Goal: Task Accomplishment & Management: Use online tool/utility

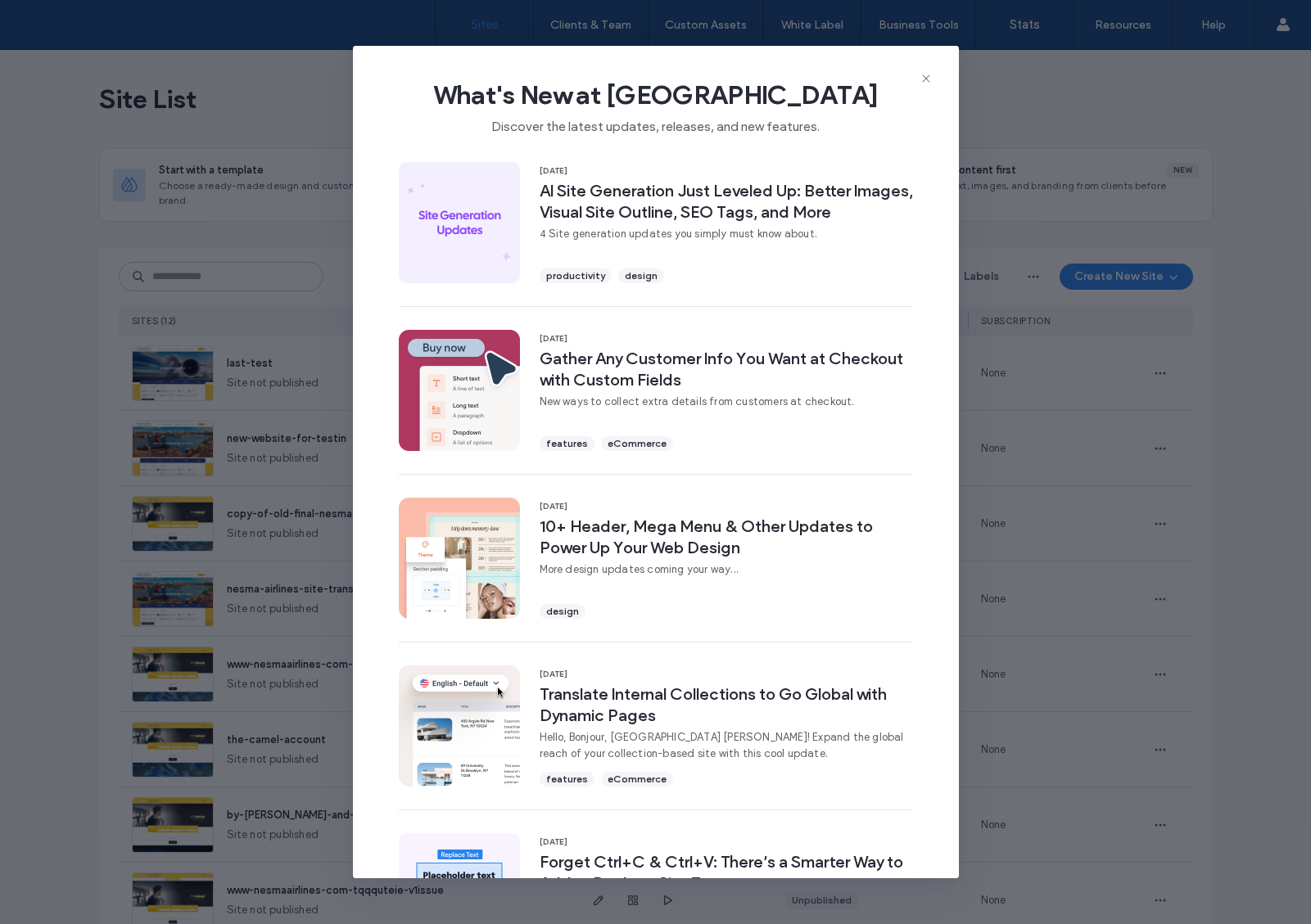
click at [918, 79] on span "What's New at [GEOGRAPHIC_DATA]" at bounding box center [656, 95] width 554 height 33
click at [921, 78] on icon at bounding box center [926, 79] width 13 height 13
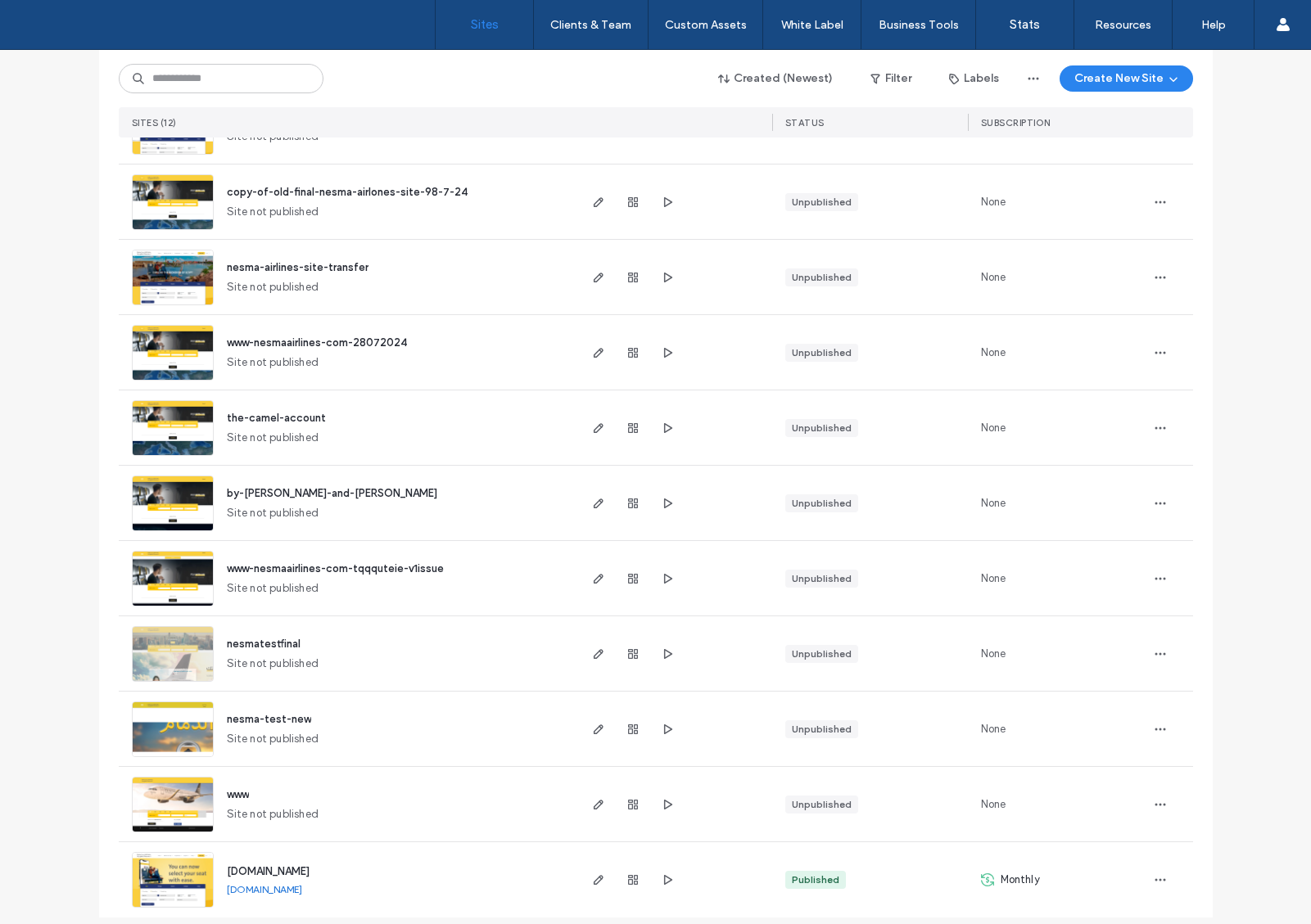
scroll to position [335, 0]
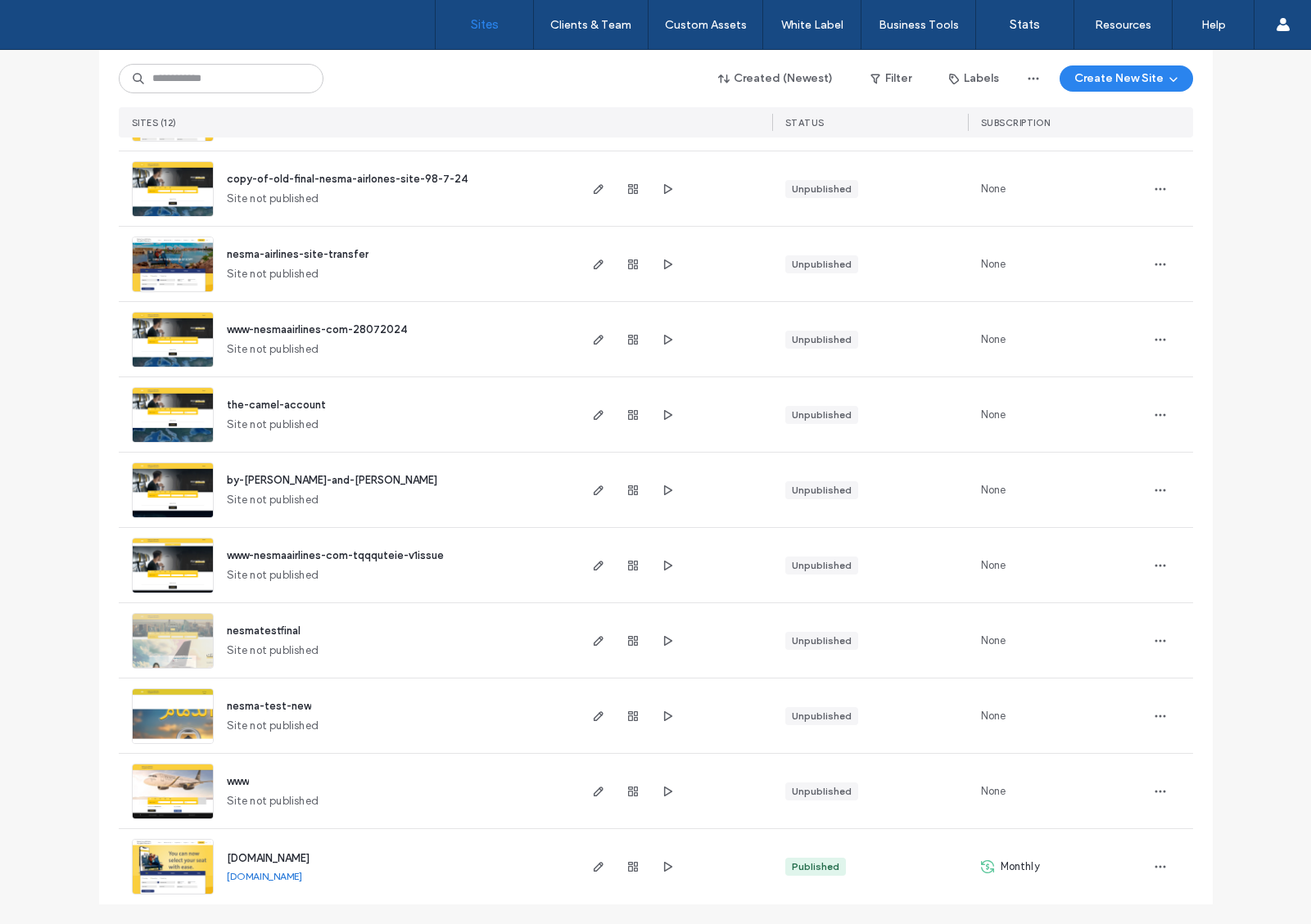
click at [302, 857] on span "[DOMAIN_NAME]" at bounding box center [268, 859] width 82 height 13
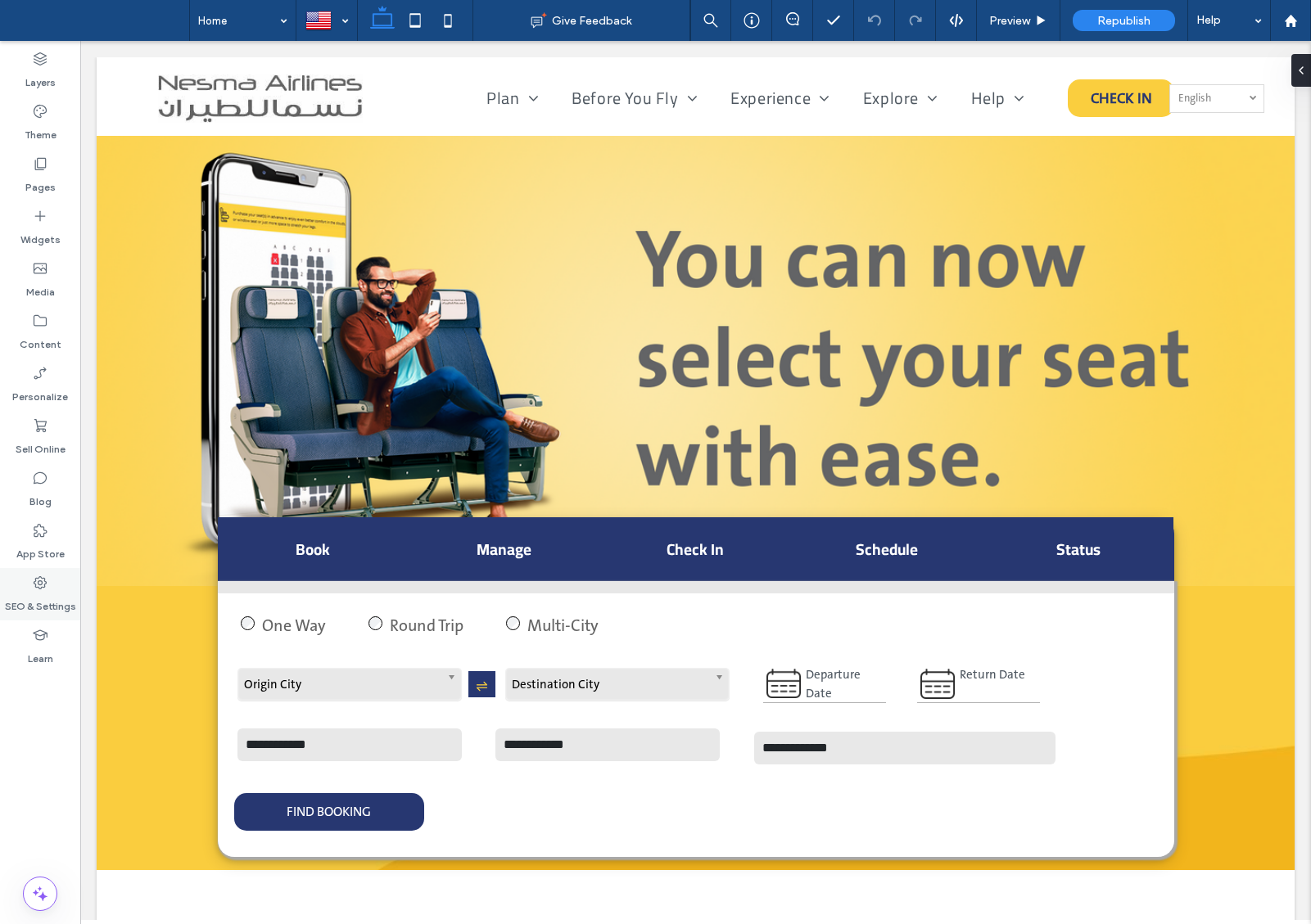
click at [35, 577] on icon at bounding box center [40, 582] width 16 height 16
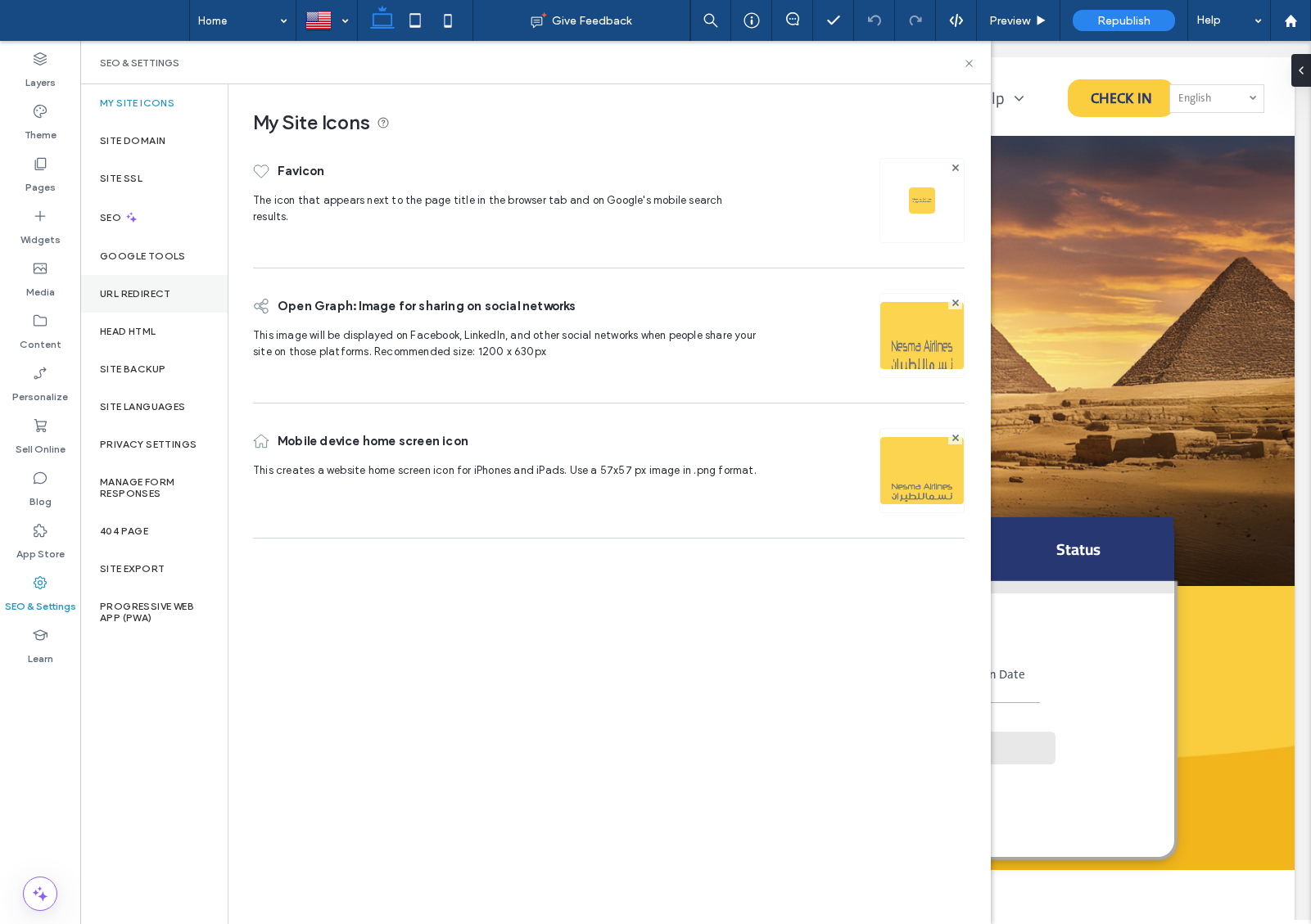
click at [122, 289] on label "URL Redirect" at bounding box center [136, 293] width 72 height 12
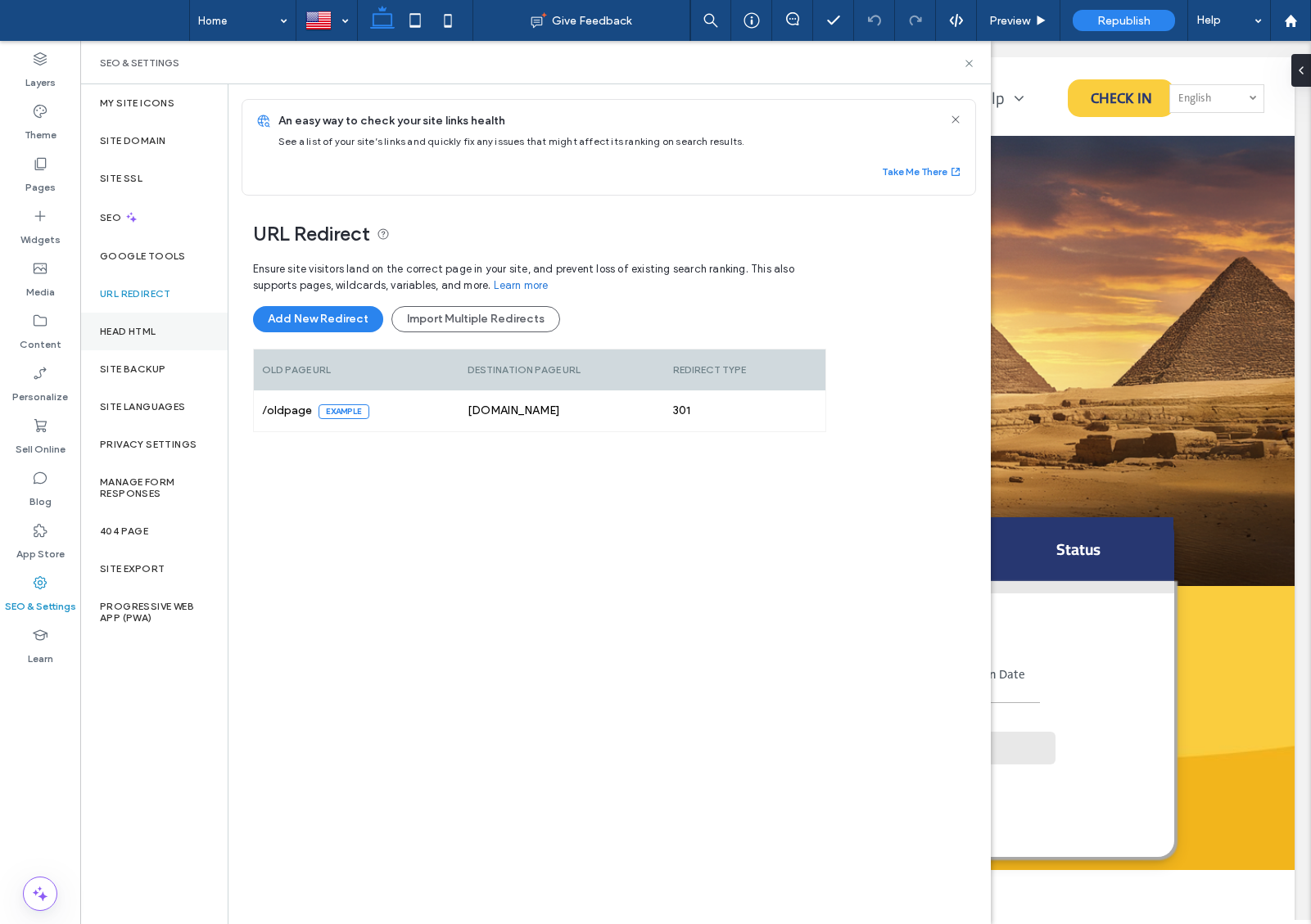
click at [129, 326] on label "Head HTML" at bounding box center [128, 331] width 56 height 12
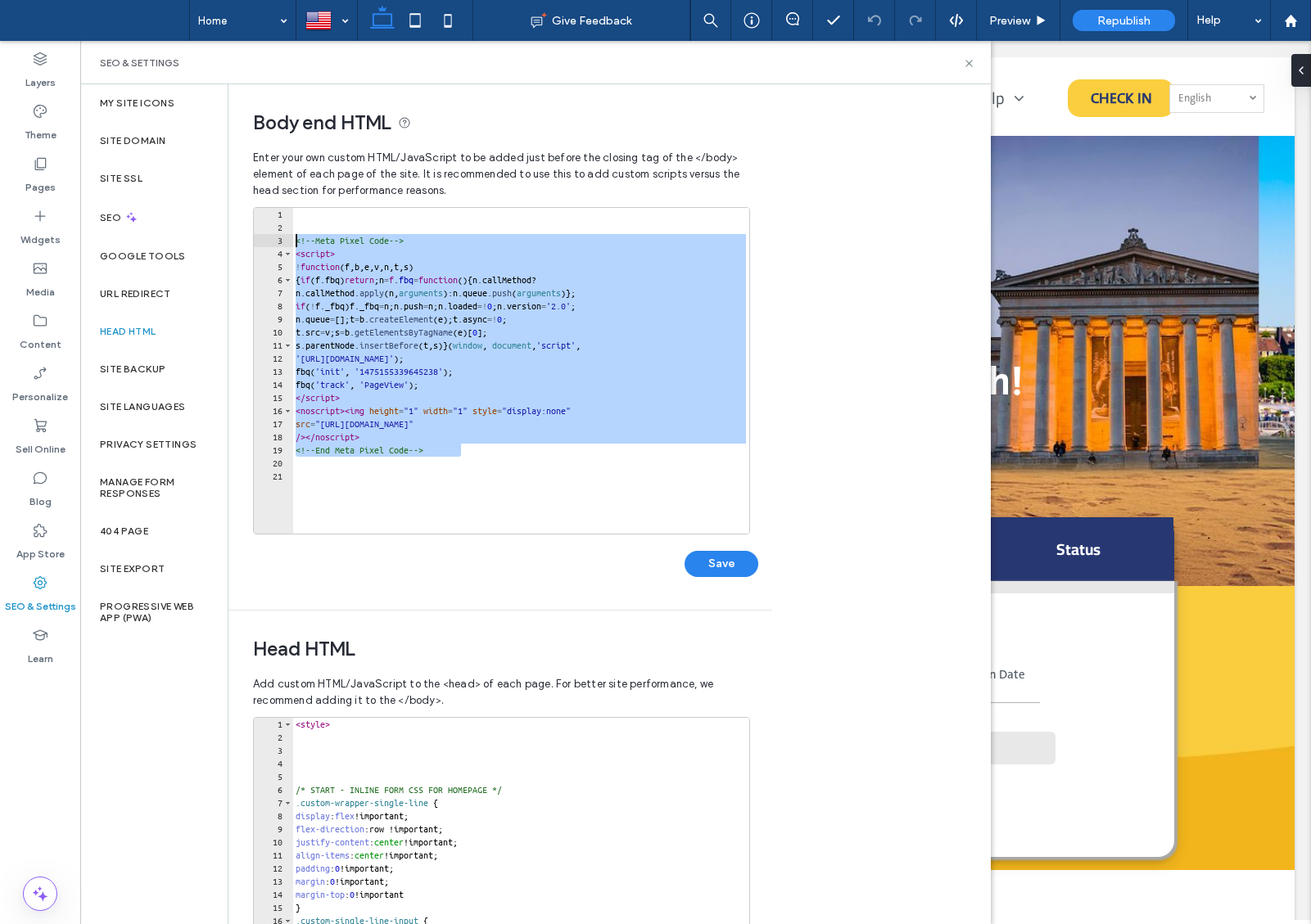
drag, startPoint x: 476, startPoint y: 453, endPoint x: 294, endPoint y: 245, distance: 276.4
click at [294, 245] on div "<!-- Meta Pixel Code --> < script > ! function ( f , b , e , v , n , t , s ) { …" at bounding box center [521, 383] width 457 height 352
paste textarea "Cursor at row 3"
type textarea "**********"
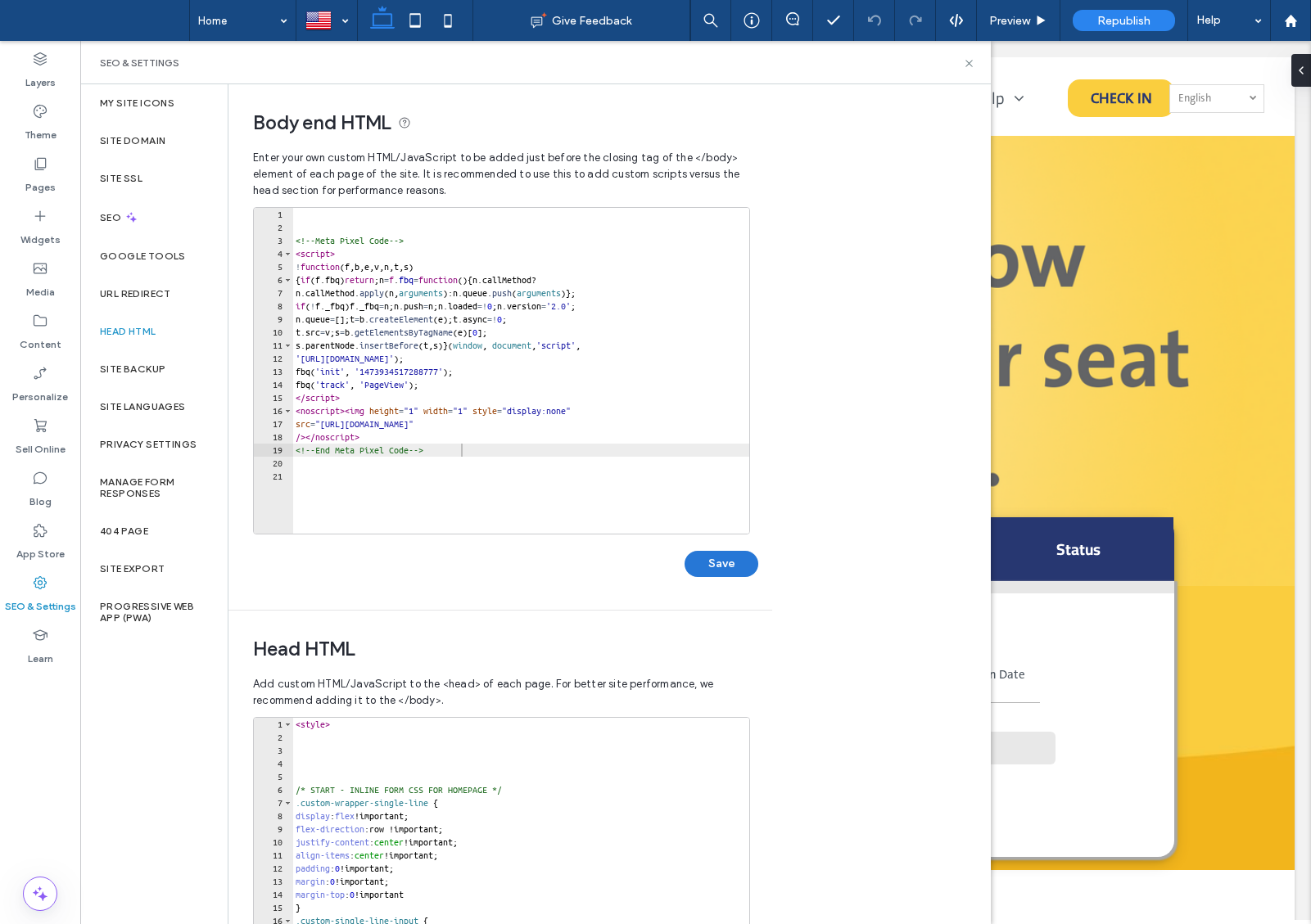
click at [711, 553] on button "Save" at bounding box center [721, 564] width 73 height 26
click at [970, 66] on icon at bounding box center [969, 64] width 13 height 13
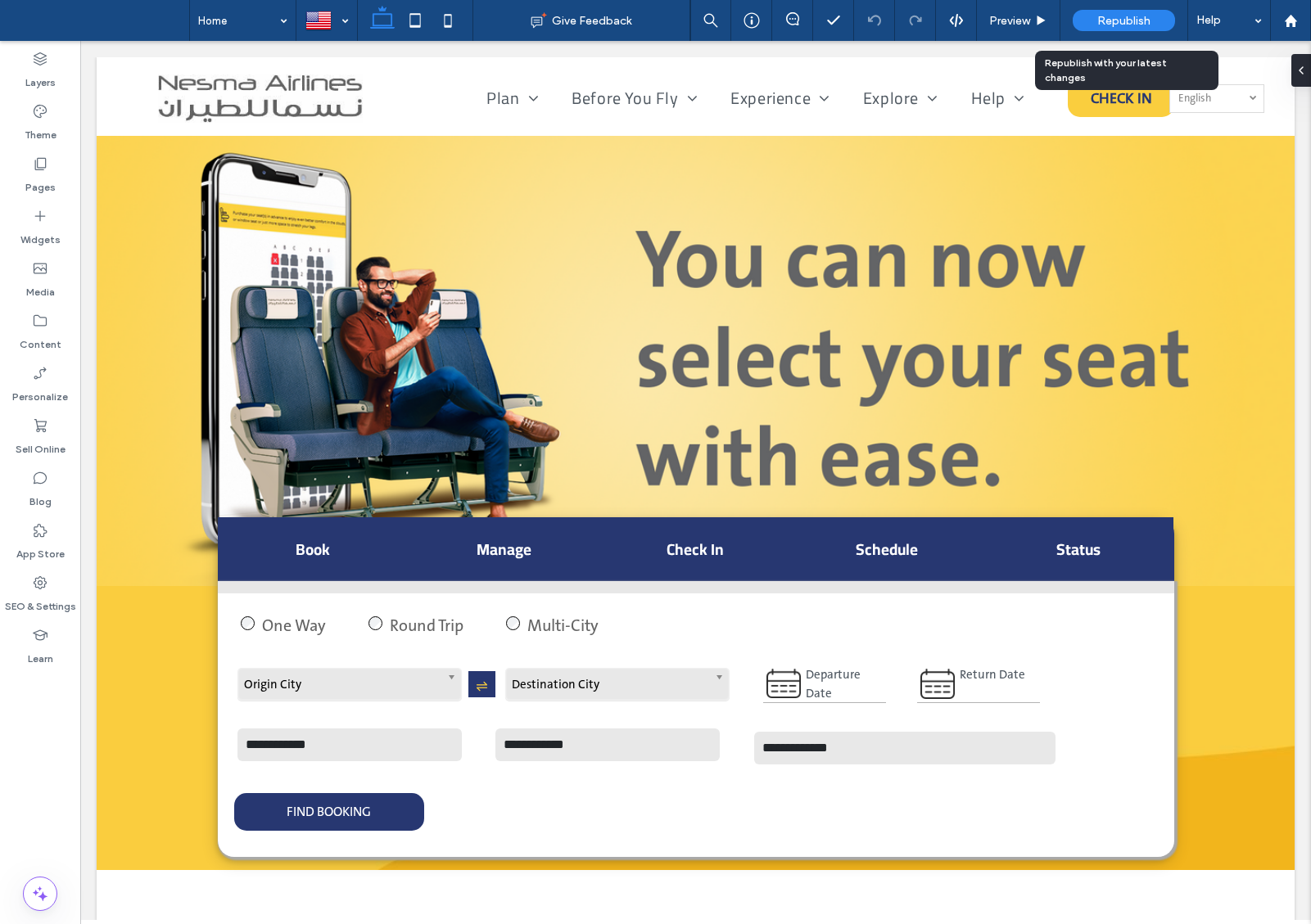
click at [1120, 21] on span "Republish" at bounding box center [1123, 21] width 53 height 14
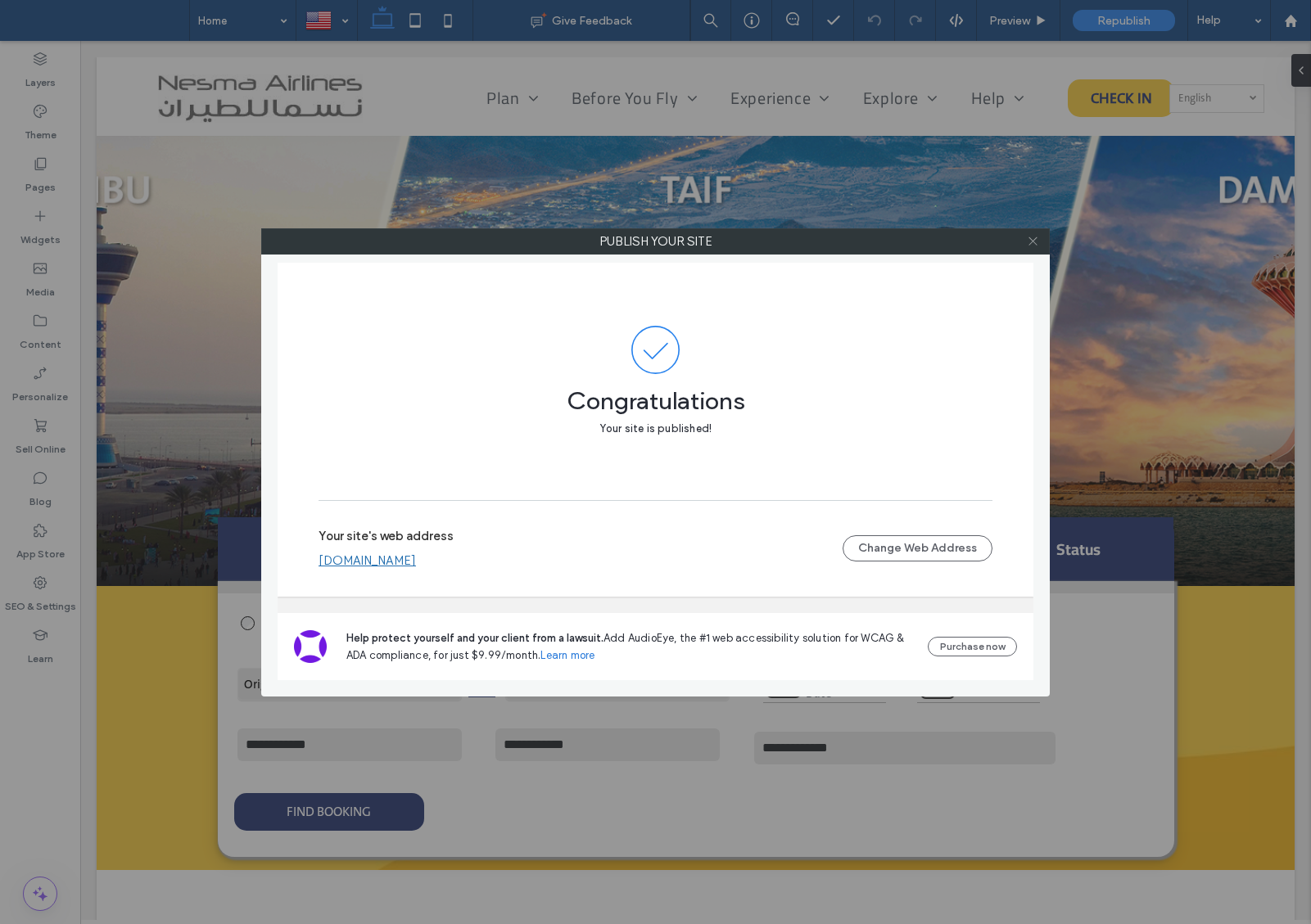
click at [1036, 241] on icon at bounding box center [1033, 242] width 13 height 13
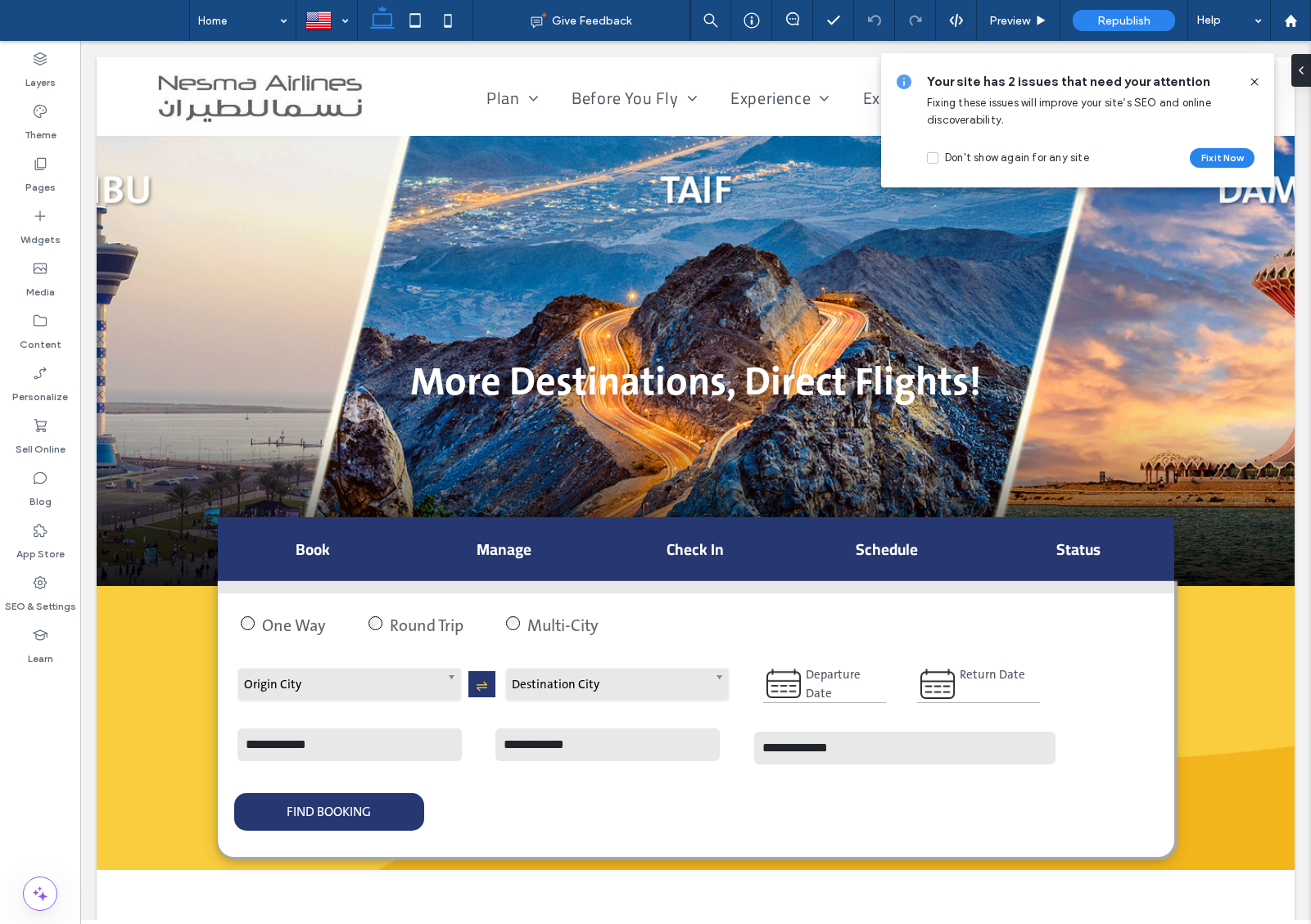
click at [1256, 81] on icon at bounding box center [1254, 81] width 13 height 13
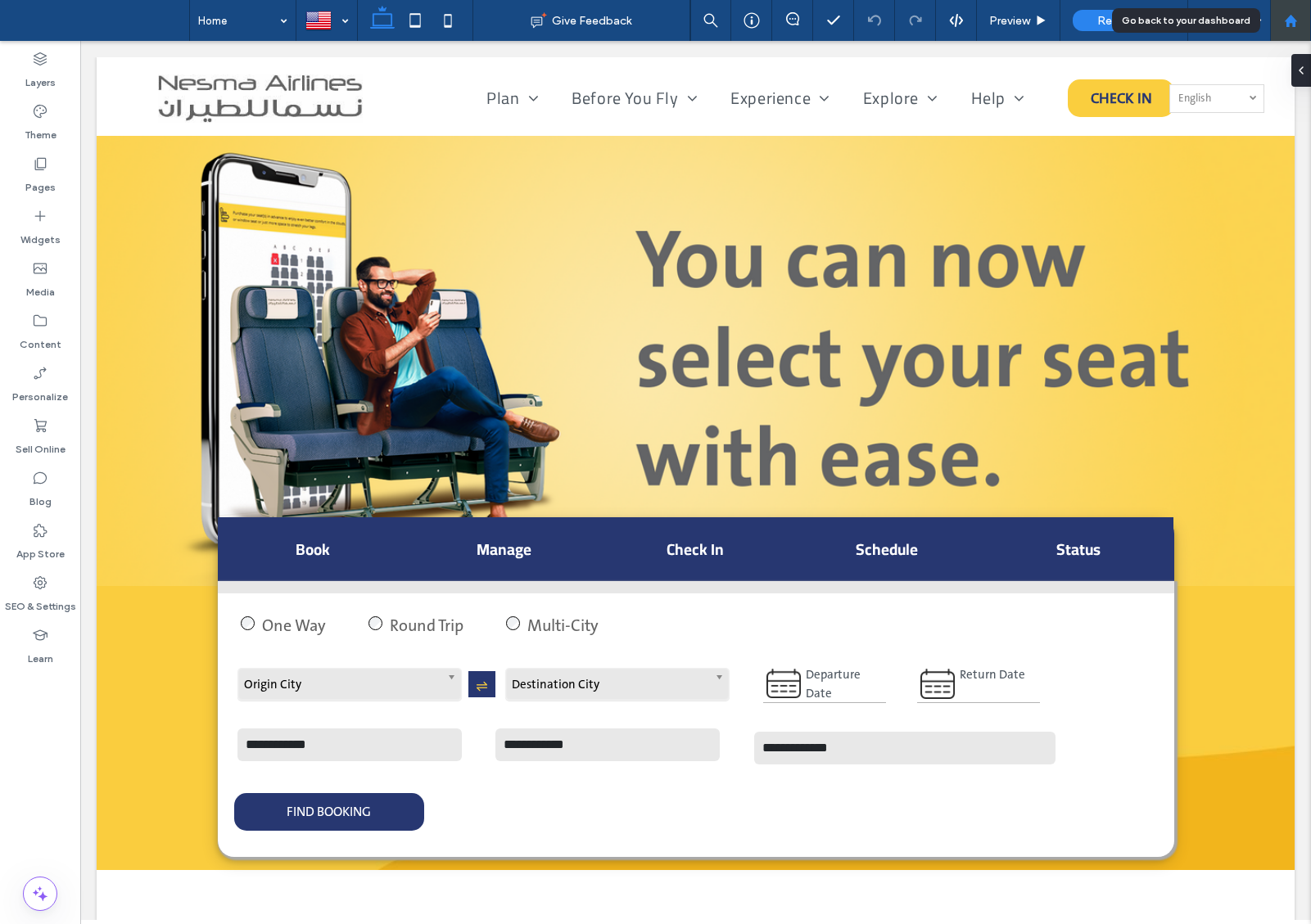
click at [1296, 23] on icon at bounding box center [1291, 21] width 14 height 14
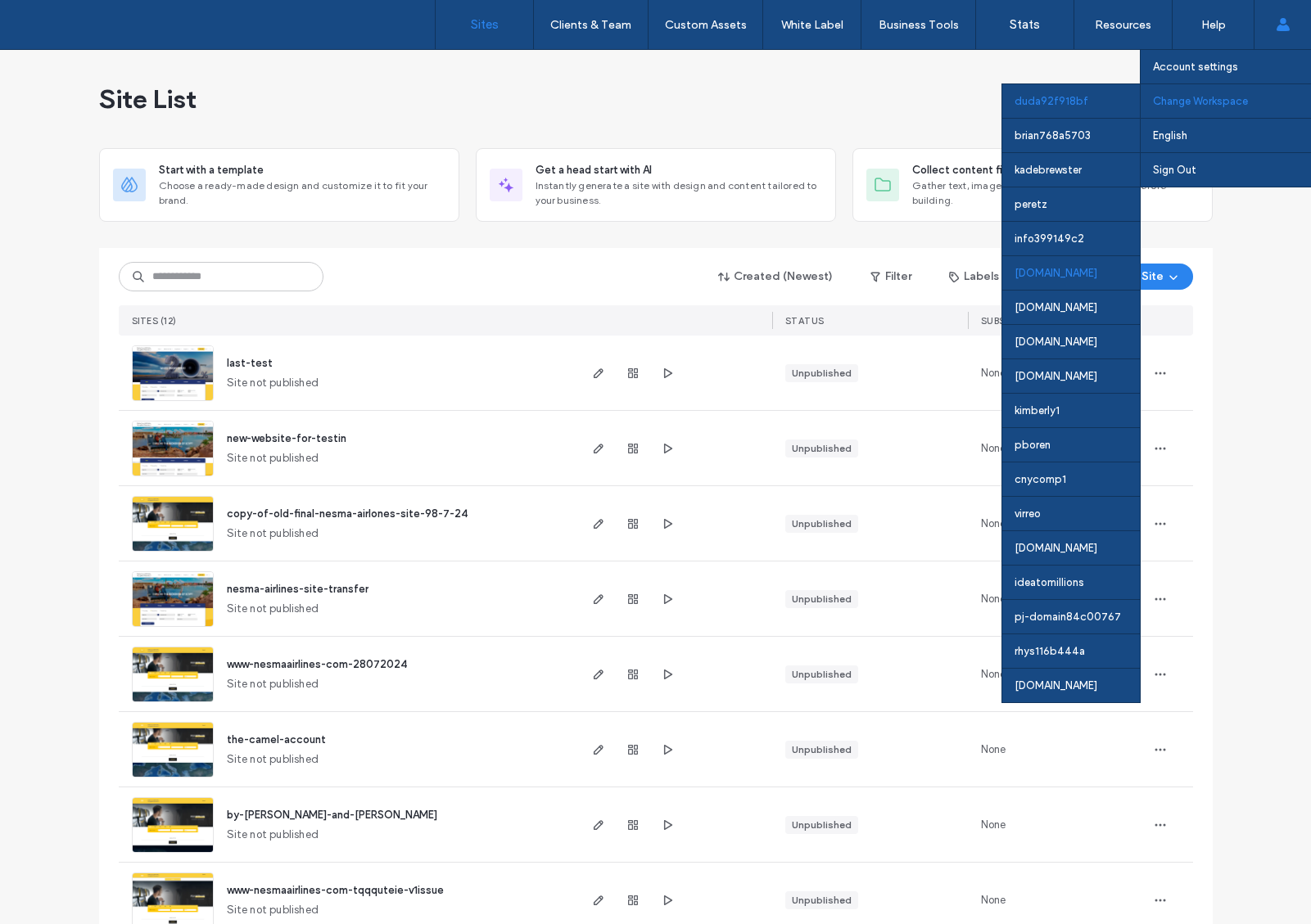
click at [1062, 273] on div "login.ezpages.pro" at bounding box center [1071, 272] width 138 height 34
